Goal: Task Accomplishment & Management: Manage account settings

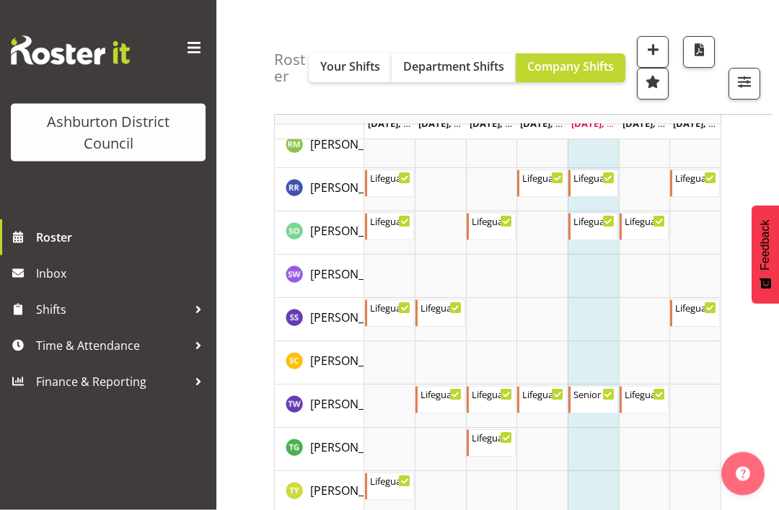
scroll to position [2733, 0]
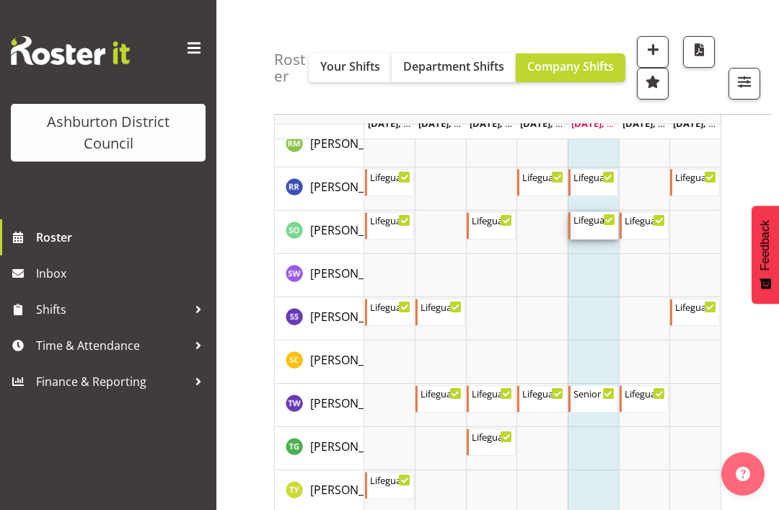
click at [594, 226] on div "Lifeguard [DATE] 7:30 AM - 4:00 PM" at bounding box center [594, 225] width 42 height 27
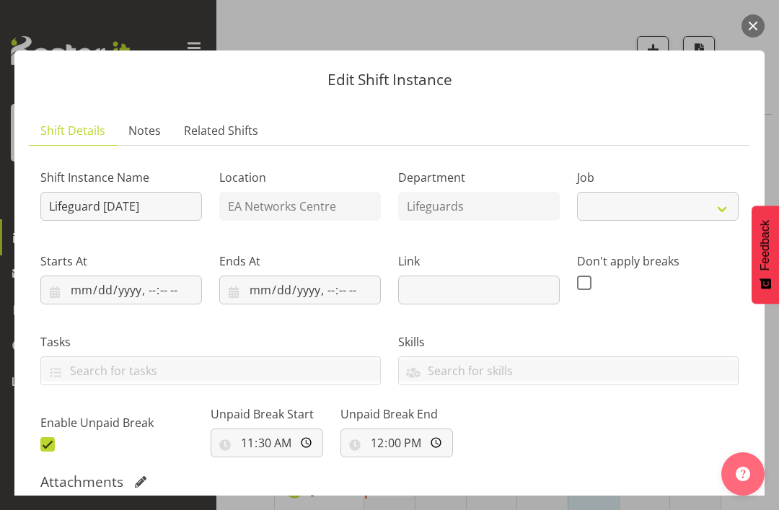
select select "38"
click at [756, 20] on button "button" at bounding box center [752, 25] width 23 height 23
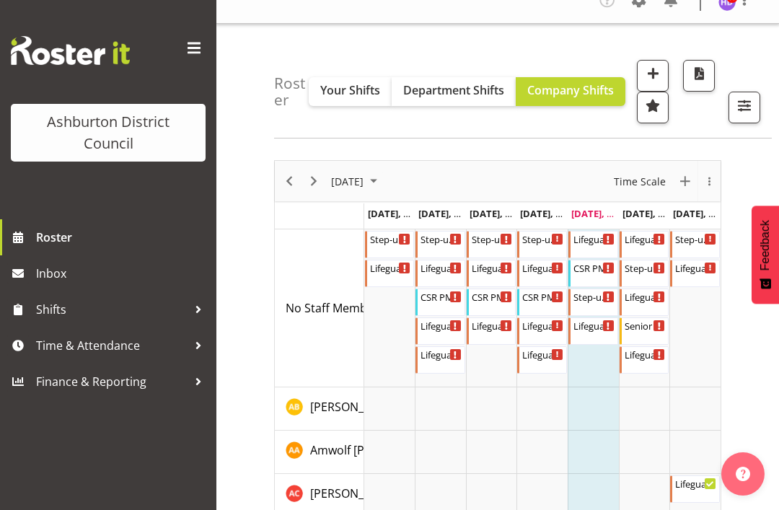
scroll to position [18, 0]
click at [314, 182] on span "Next" at bounding box center [313, 182] width 17 height 18
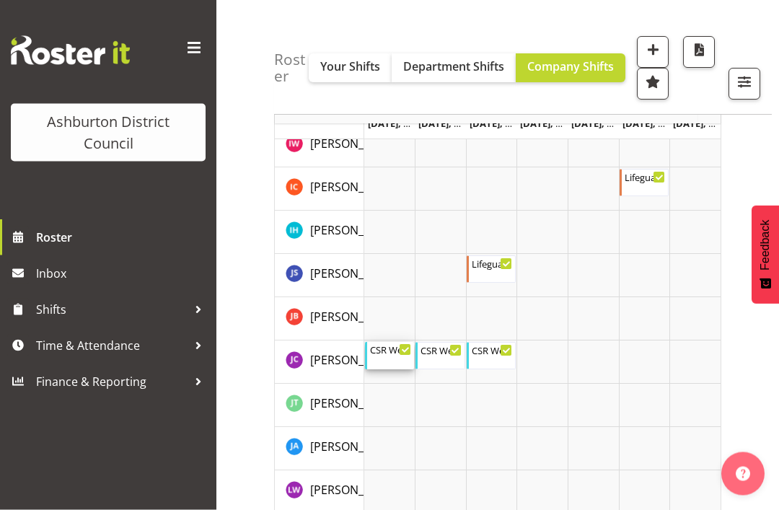
click at [384, 355] on div "CSR Weekday Late" at bounding box center [391, 349] width 42 height 14
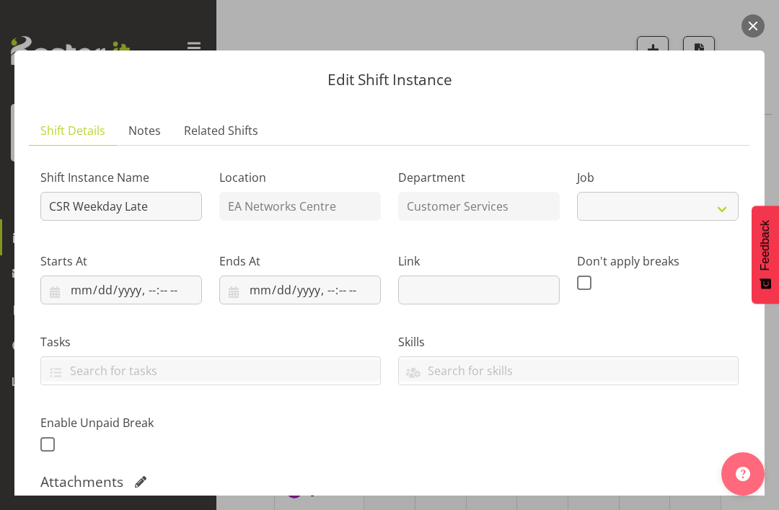
select select "30"
click at [756, 23] on button "button" at bounding box center [752, 25] width 23 height 23
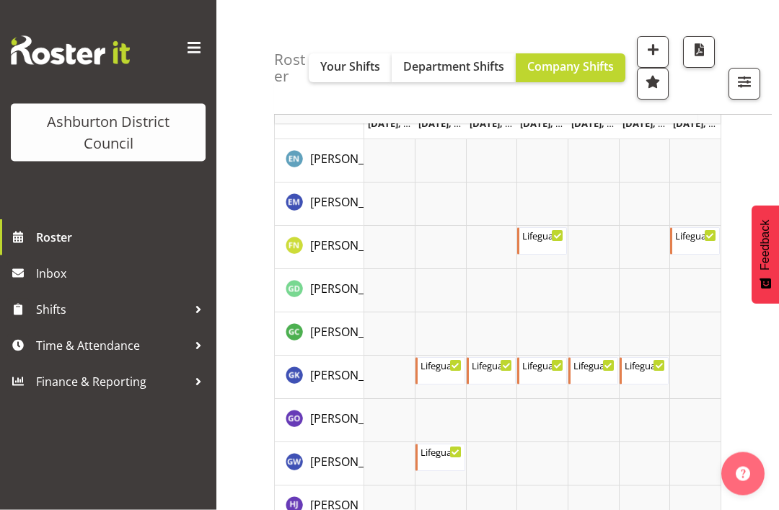
scroll to position [947, 0]
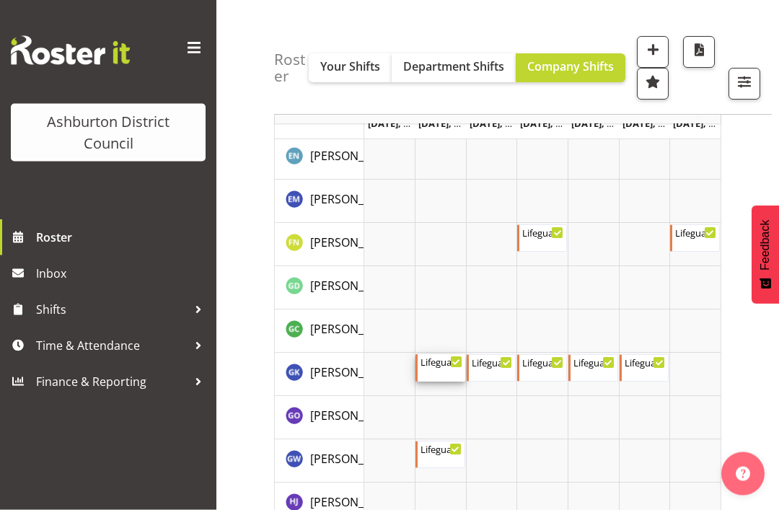
click at [442, 368] on div "Lifeguard [DATE] 3:30 PM - 6:30 PM" at bounding box center [441, 368] width 42 height 27
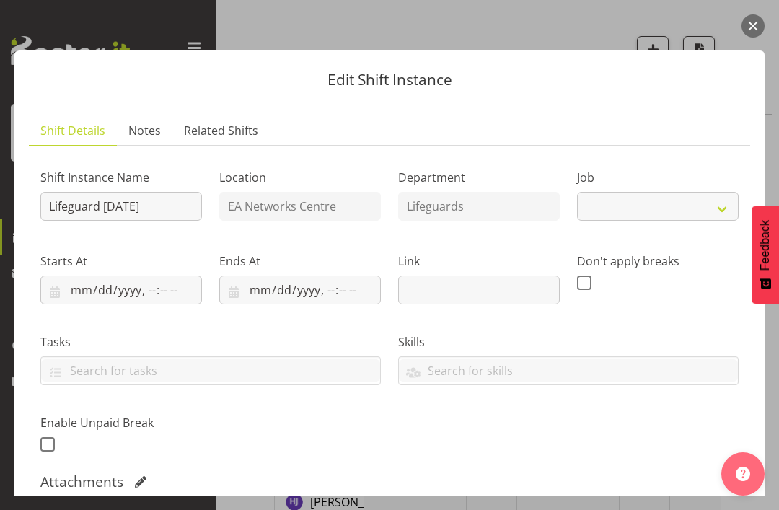
select select "38"
click at [753, 18] on button "button" at bounding box center [752, 25] width 23 height 23
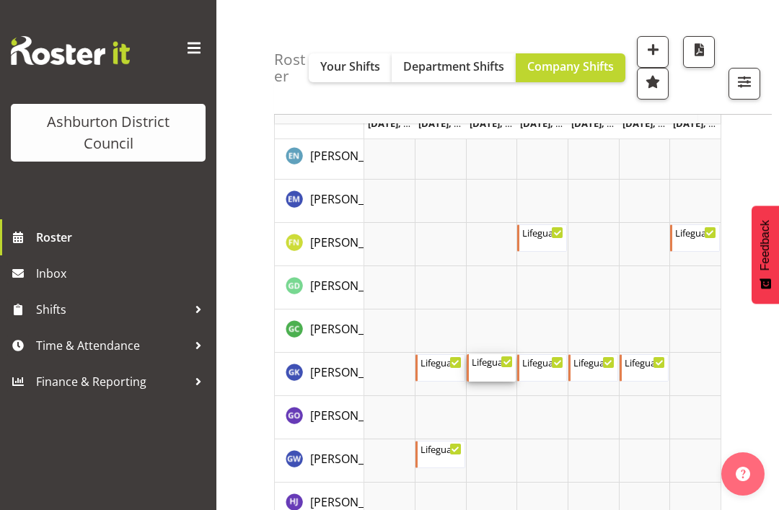
click at [502, 373] on div "Lifeguard [DATE] 7:30 AM - 4:00 PM" at bounding box center [493, 367] width 42 height 27
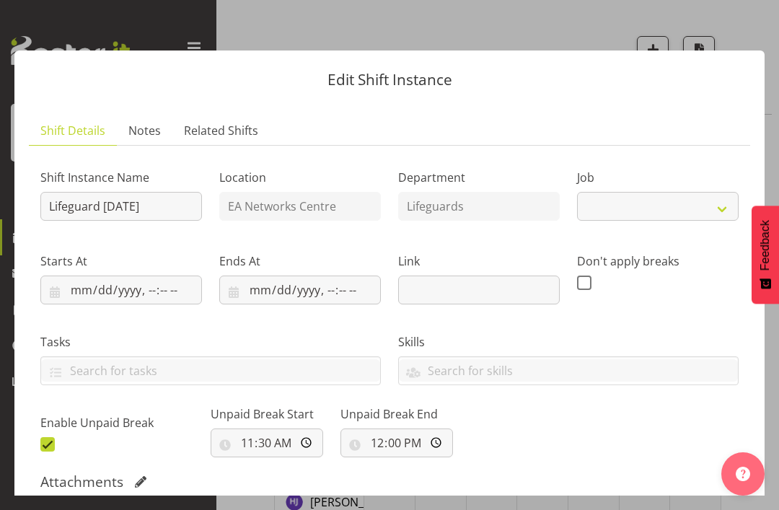
select select "38"
click at [756, 25] on button "button" at bounding box center [752, 25] width 23 height 23
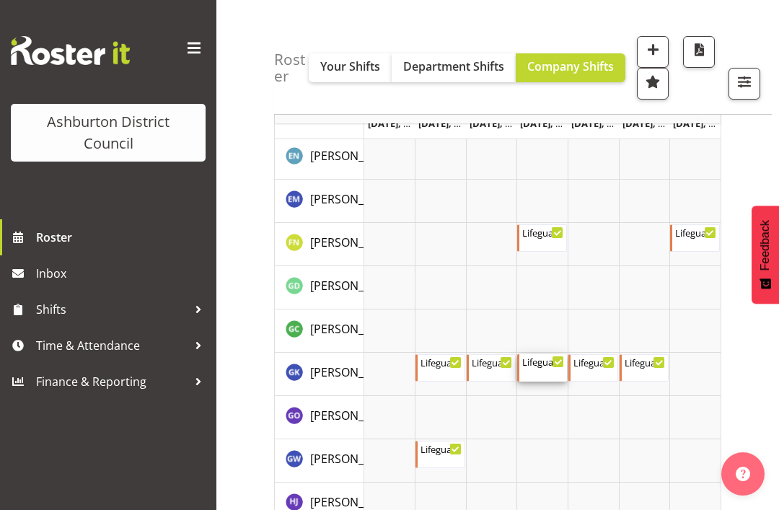
click at [543, 371] on div "Lifeguard [DATE] 3:30 PM - 7:30 PM" at bounding box center [543, 367] width 42 height 27
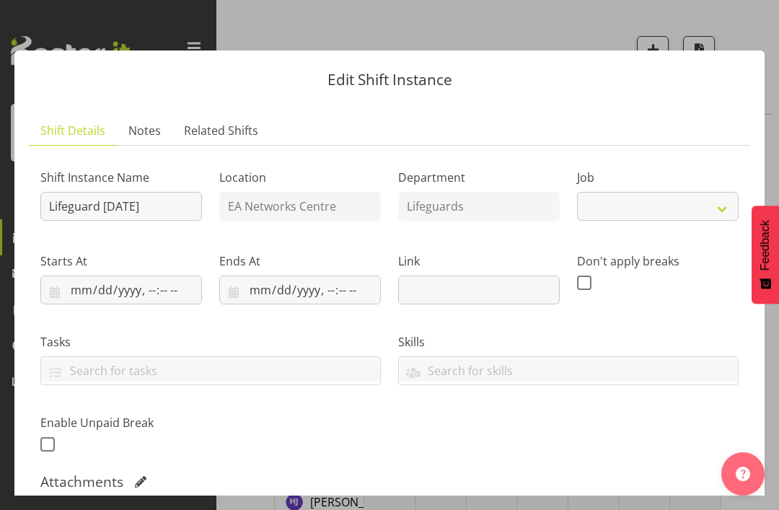
select select "38"
click at [753, 18] on button "button" at bounding box center [752, 25] width 23 height 23
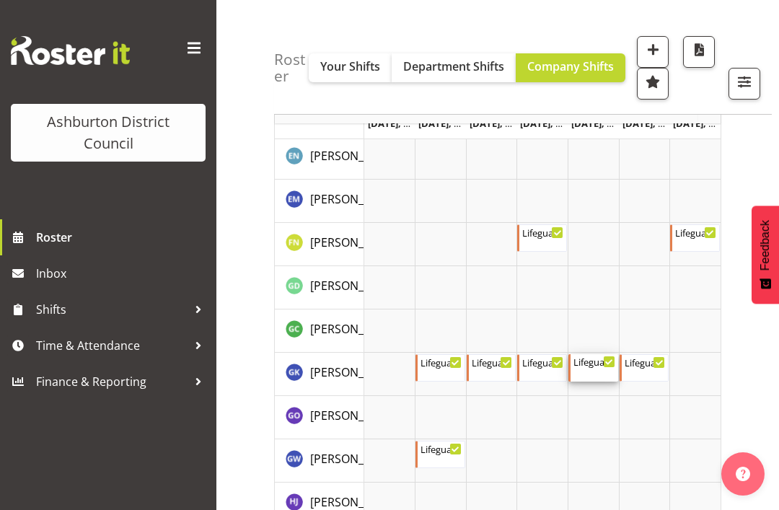
click at [588, 361] on div "Lifeguard [DATE]" at bounding box center [594, 361] width 42 height 14
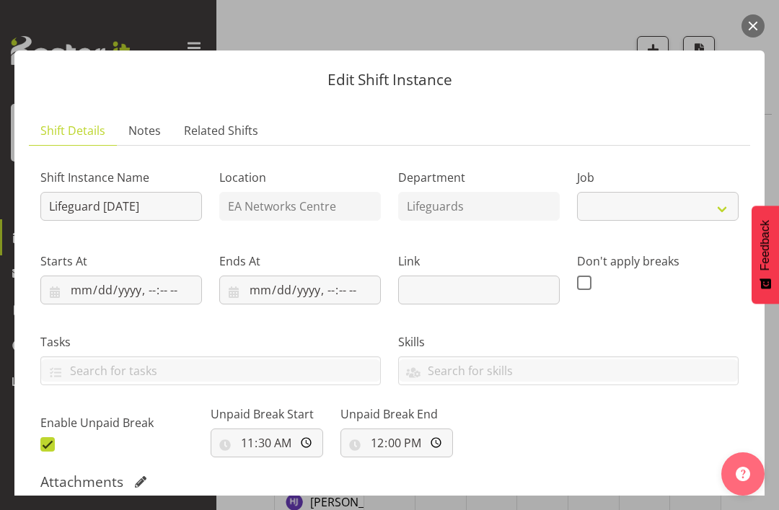
select select "38"
click at [763, 21] on button "button" at bounding box center [752, 25] width 23 height 23
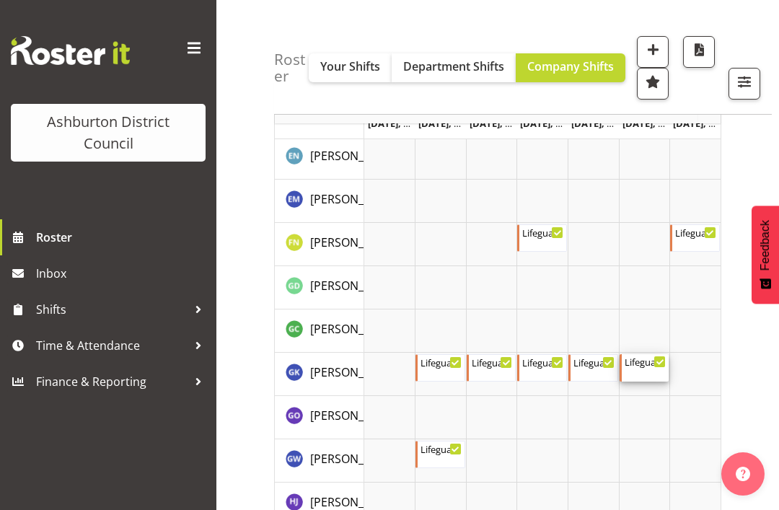
click at [643, 360] on div "Lifeguard [DATE]" at bounding box center [645, 361] width 42 height 14
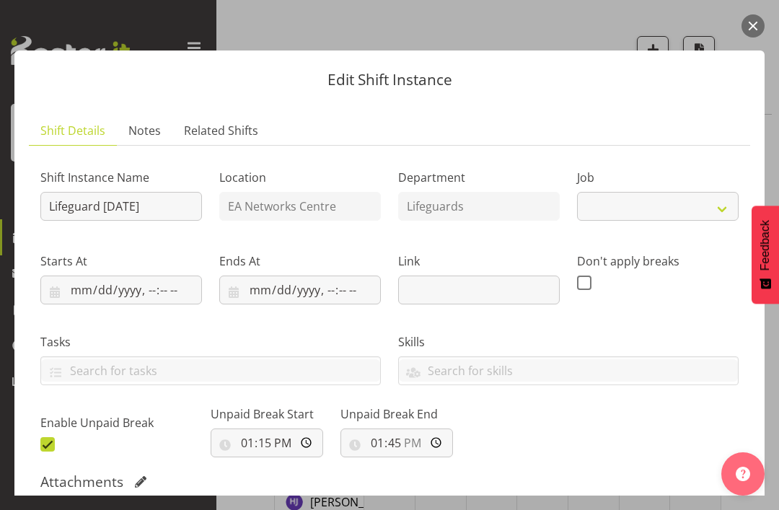
select select "38"
click at [767, 12] on div at bounding box center [389, 255] width 779 height 510
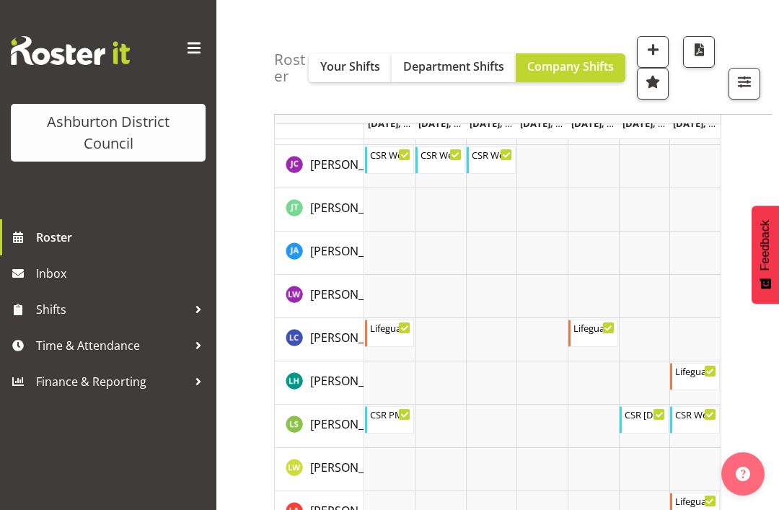
scroll to position [1674, 0]
